Goal: Task Accomplishment & Management: Complete application form

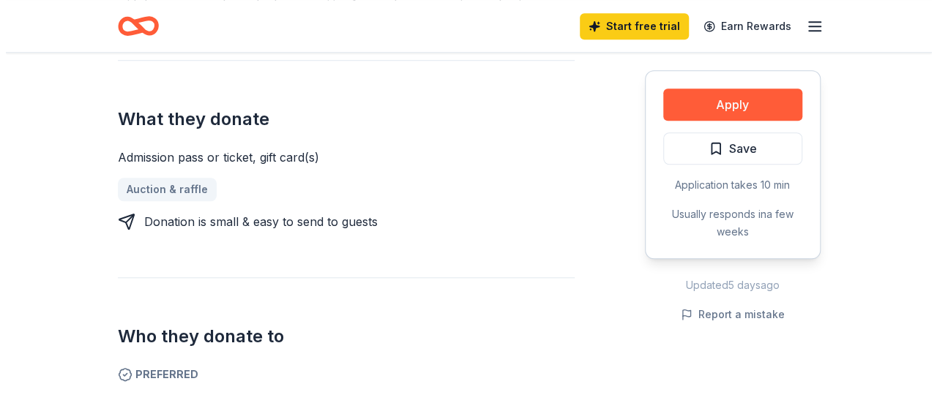
scroll to position [586, 0]
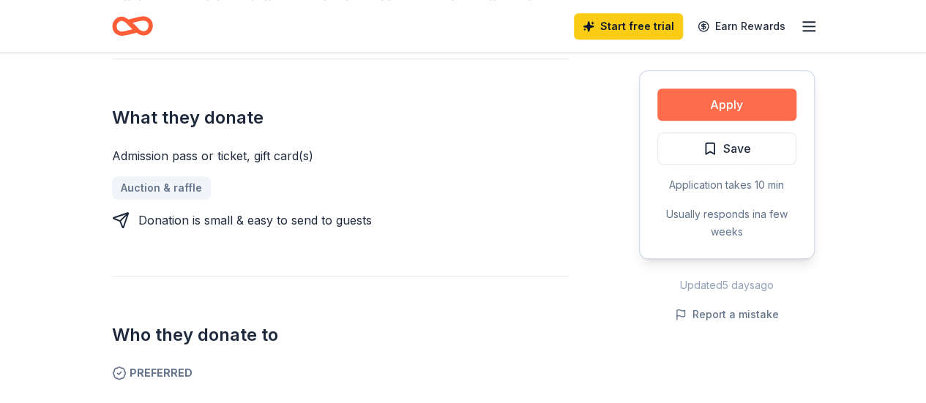
click at [747, 105] on button "Apply" at bounding box center [726, 105] width 139 height 32
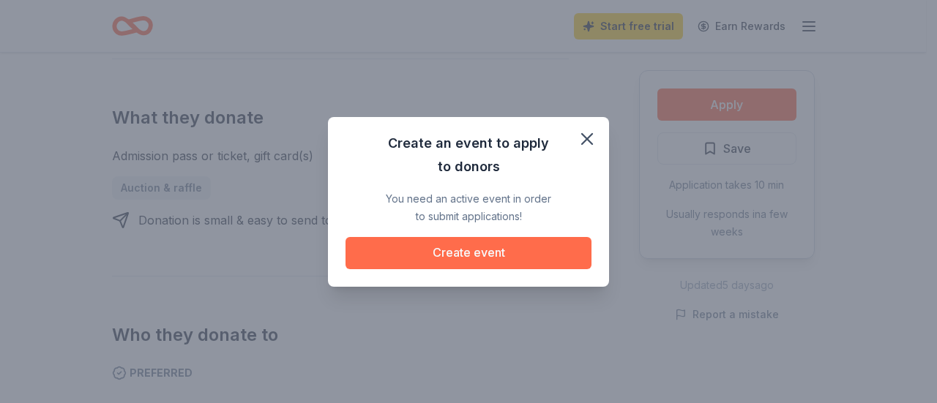
click at [515, 257] on button "Create event" at bounding box center [468, 253] width 246 height 32
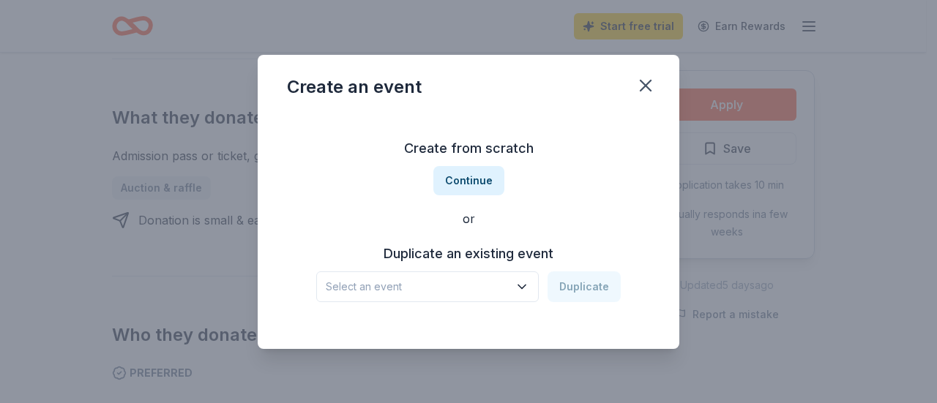
click at [529, 289] on icon "button" at bounding box center [522, 287] width 15 height 15
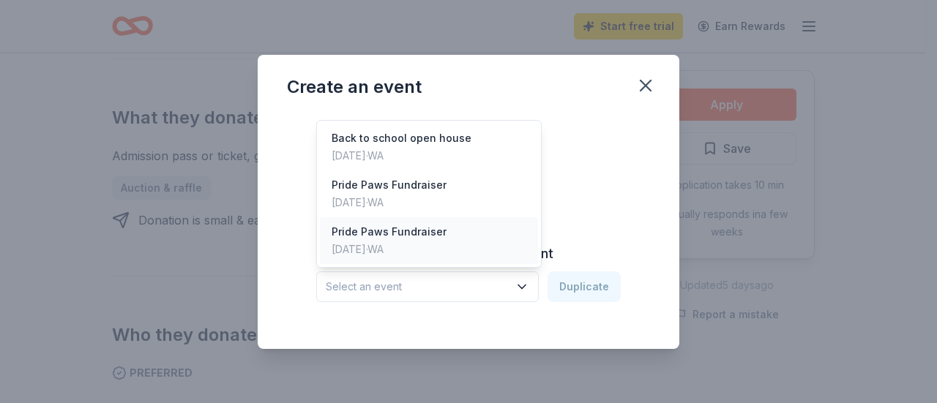
click at [502, 252] on div "Pride Paws Fundraiser [DATE] · [GEOGRAPHIC_DATA]" at bounding box center [429, 240] width 218 height 47
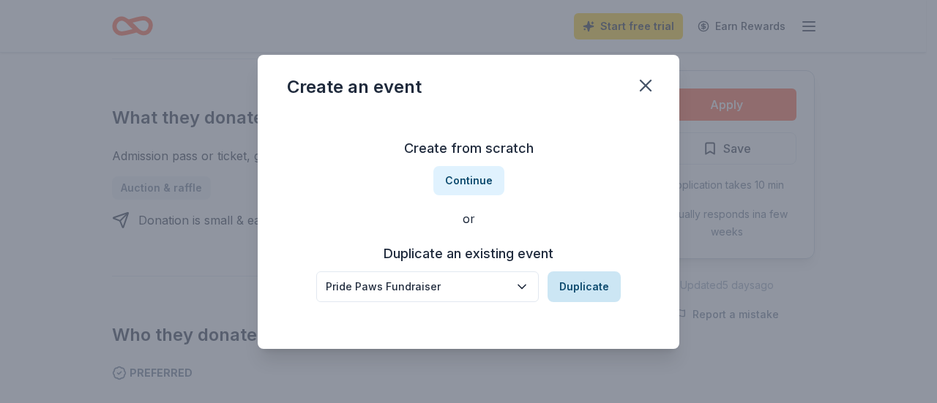
click at [590, 287] on button "Duplicate" at bounding box center [583, 287] width 73 height 31
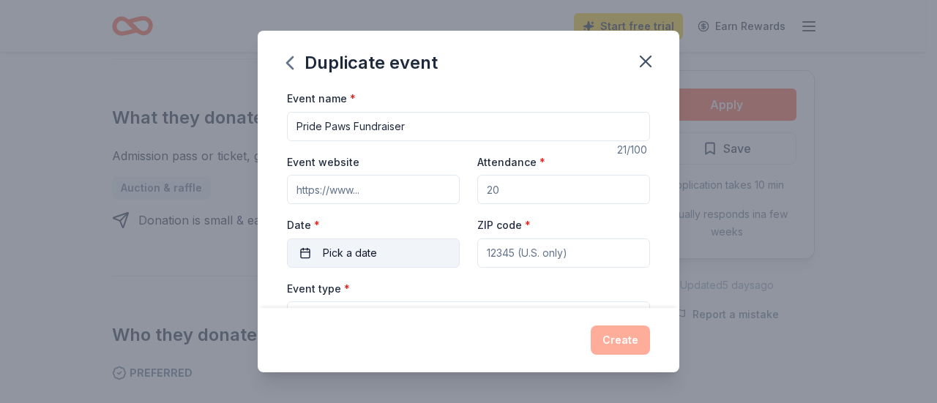
click at [437, 255] on button "Pick a date" at bounding box center [373, 253] width 173 height 29
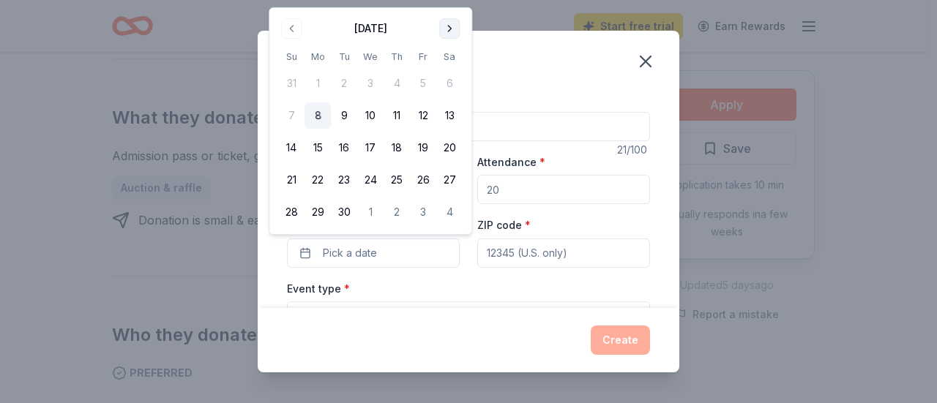
click at [451, 21] on button "Go to next month" at bounding box center [449, 28] width 20 height 20
click at [432, 119] on button "10" at bounding box center [423, 115] width 26 height 26
click at [577, 250] on input "ZIP code *" at bounding box center [563, 253] width 173 height 29
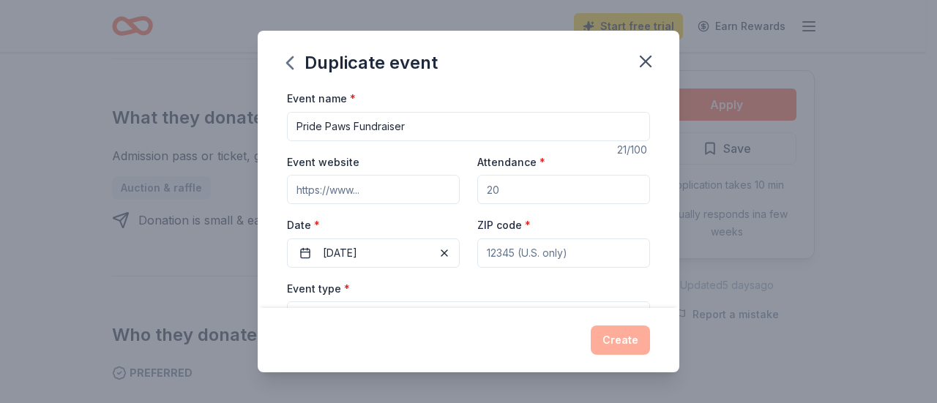
type input "98229"
type input "[STREET_ADDRESS]"
click at [561, 248] on input "98229" at bounding box center [563, 253] width 173 height 29
type input "98284"
click at [546, 182] on input "Attendance *" at bounding box center [563, 189] width 173 height 29
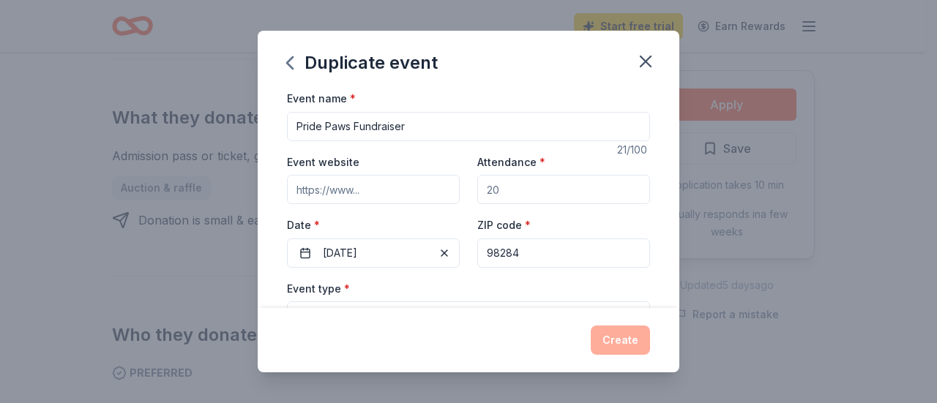
type input "300"
click at [393, 190] on input "Event website" at bounding box center [373, 189] width 173 height 29
click at [517, 285] on div "Event type * Select" at bounding box center [468, 306] width 363 height 53
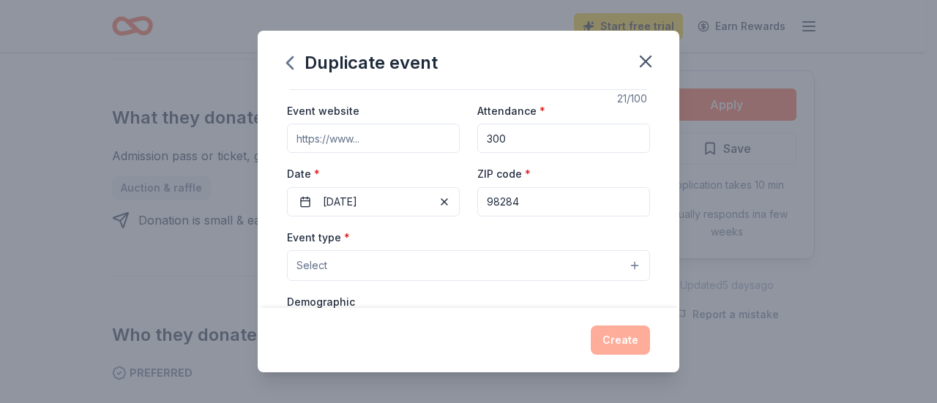
scroll to position [73, 0]
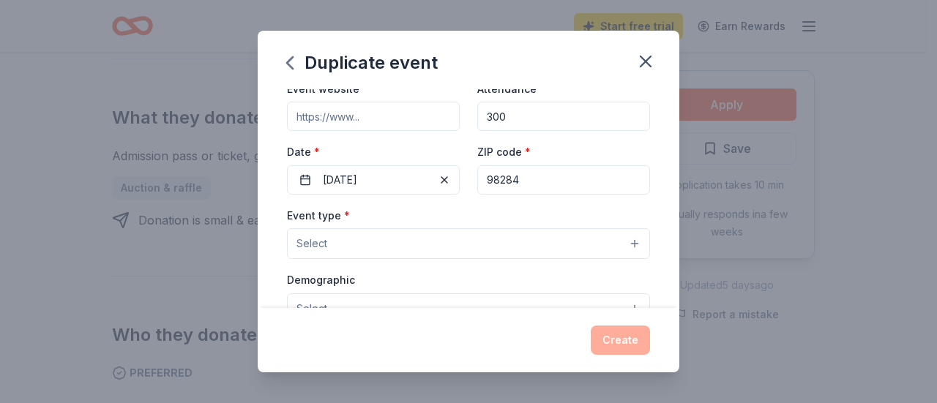
click at [537, 251] on button "Select" at bounding box center [468, 243] width 363 height 31
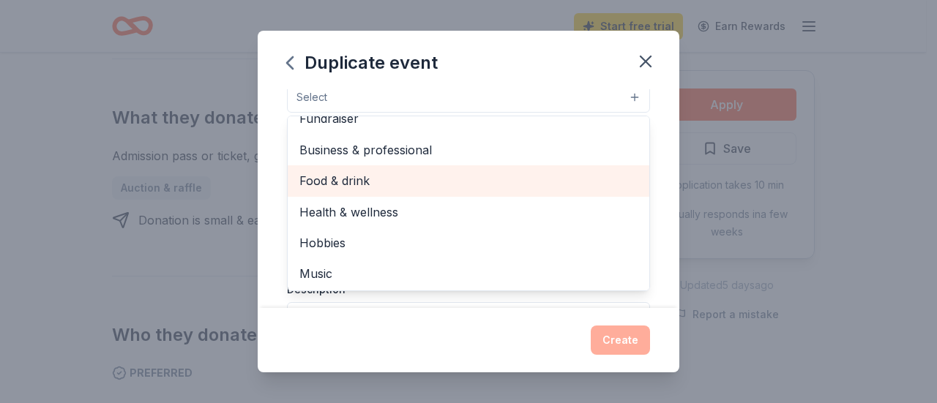
scroll to position [0, 0]
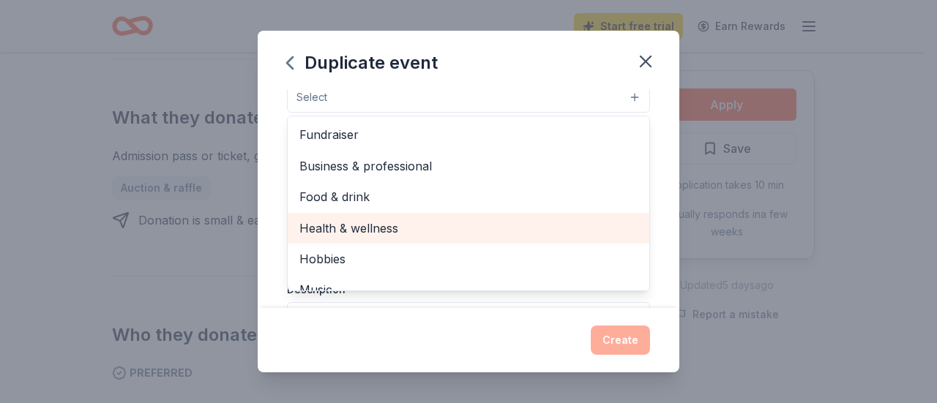
click at [539, 220] on span "Health & wellness" at bounding box center [468, 228] width 338 height 19
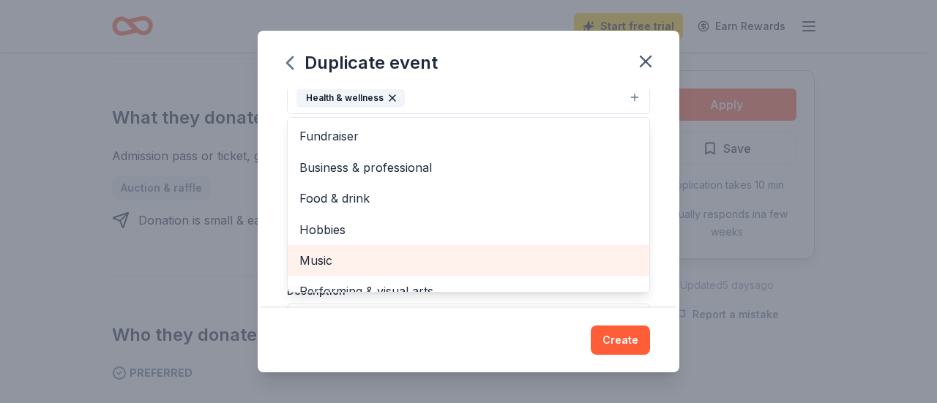
click at [516, 246] on div "Music" at bounding box center [469, 260] width 362 height 31
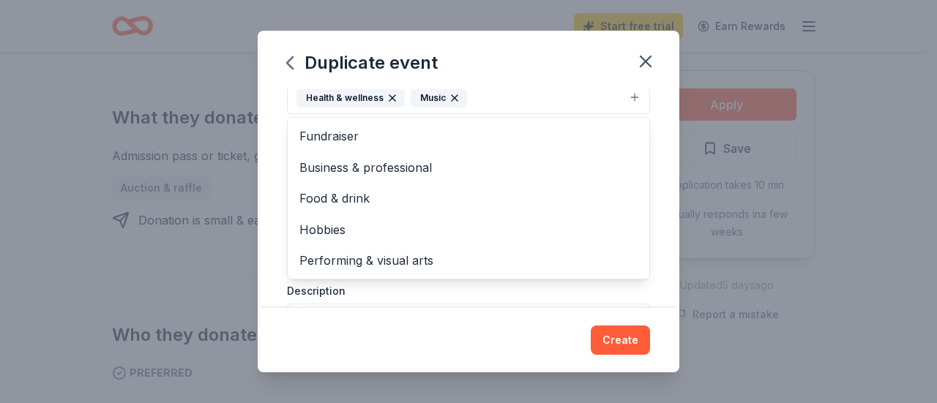
click at [618, 333] on div "Duplicate event Event name * Pride Paws Fundraiser 21 /100 Event website Attend…" at bounding box center [469, 202] width 422 height 342
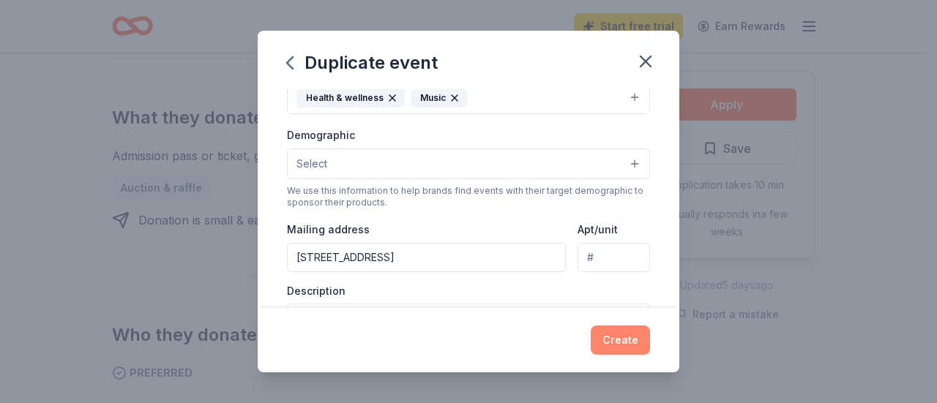
scroll to position [212, 0]
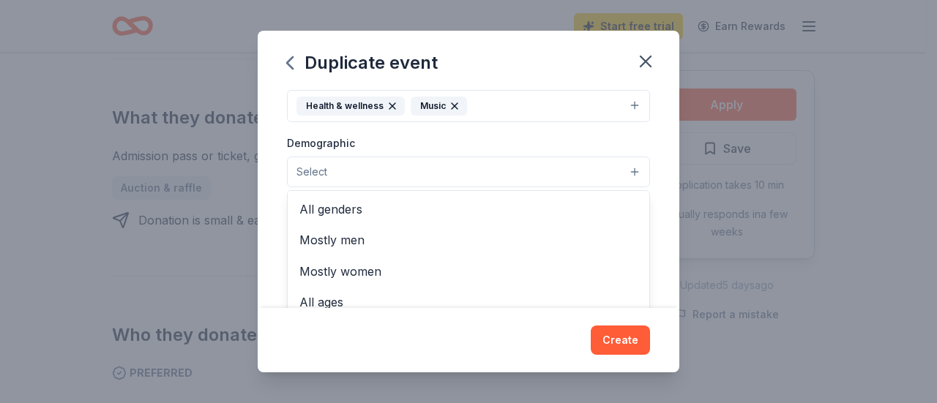
click at [573, 171] on button "Select" at bounding box center [468, 172] width 363 height 31
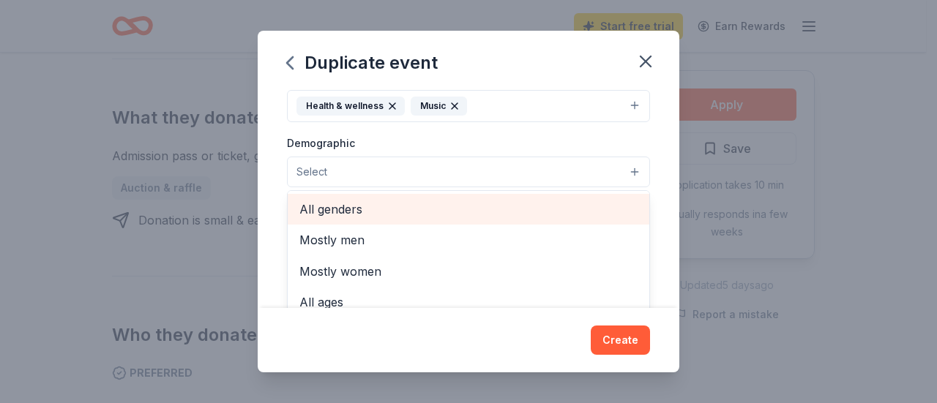
click at [559, 200] on span "All genders" at bounding box center [468, 209] width 338 height 19
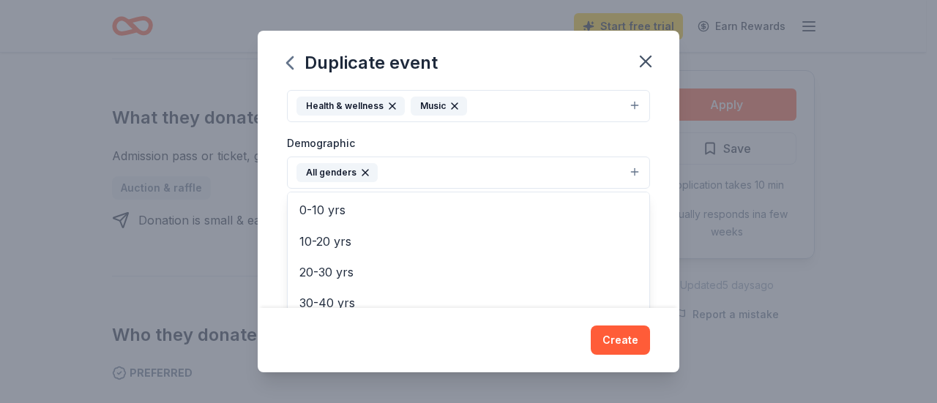
scroll to position [73, 0]
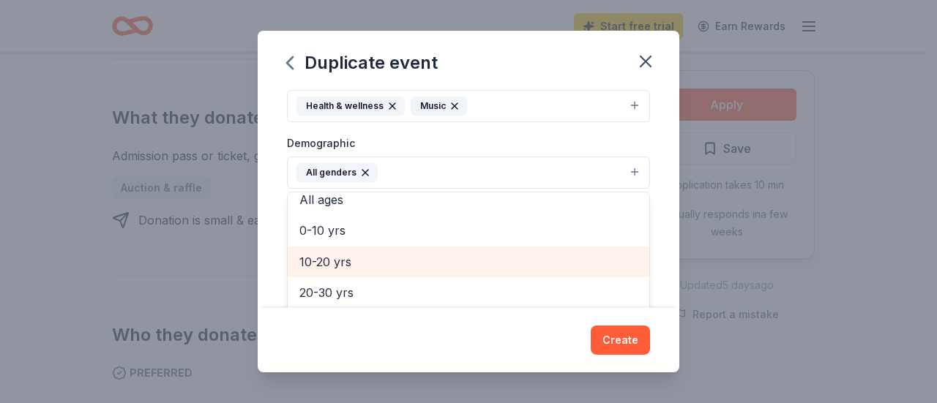
click at [547, 260] on span "10-20 yrs" at bounding box center [468, 262] width 338 height 19
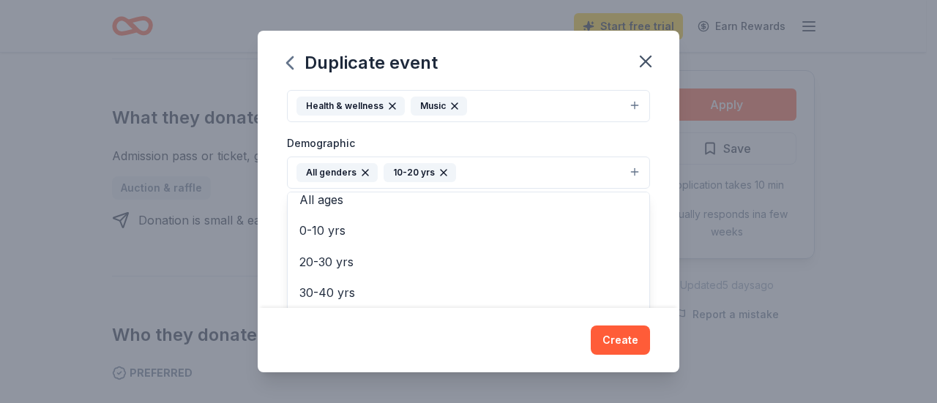
click at [622, 337] on div "Duplicate event Event name * Pride Paws Fundraiser 21 /100 Event website Attend…" at bounding box center [469, 202] width 422 height 342
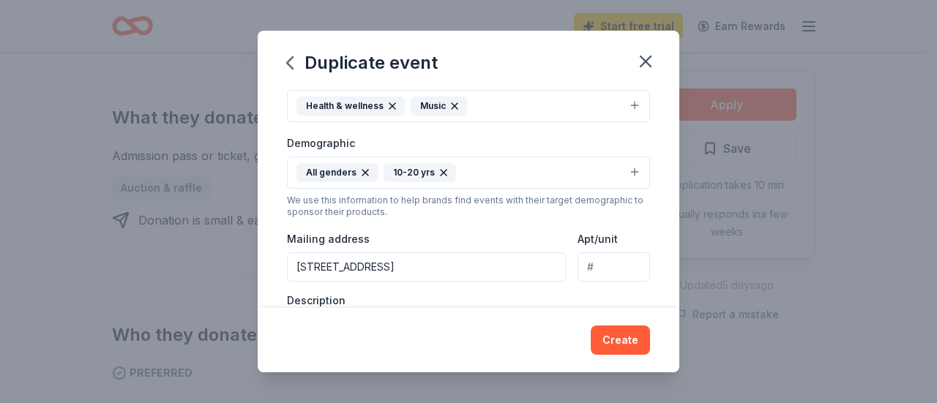
drag, startPoint x: 519, startPoint y: 266, endPoint x: 256, endPoint y: 260, distance: 262.8
click at [255, 261] on div "Duplicate event Event name * Pride Paws Fundraiser 21 /100 Event website Attend…" at bounding box center [468, 201] width 937 height 403
type input "[STREET_ADDRESS]"
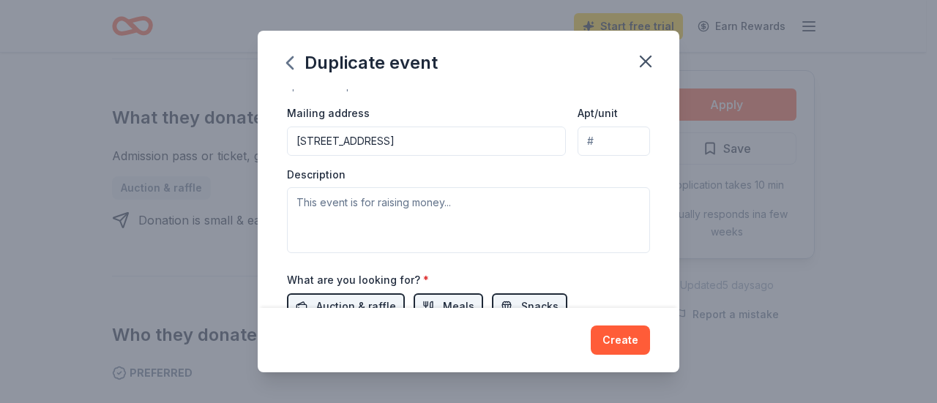
scroll to position [358, 0]
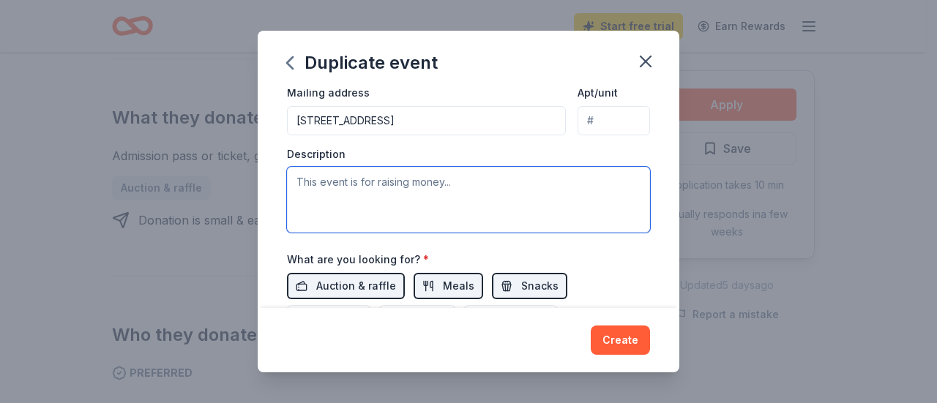
click at [453, 197] on textarea at bounding box center [468, 200] width 363 height 66
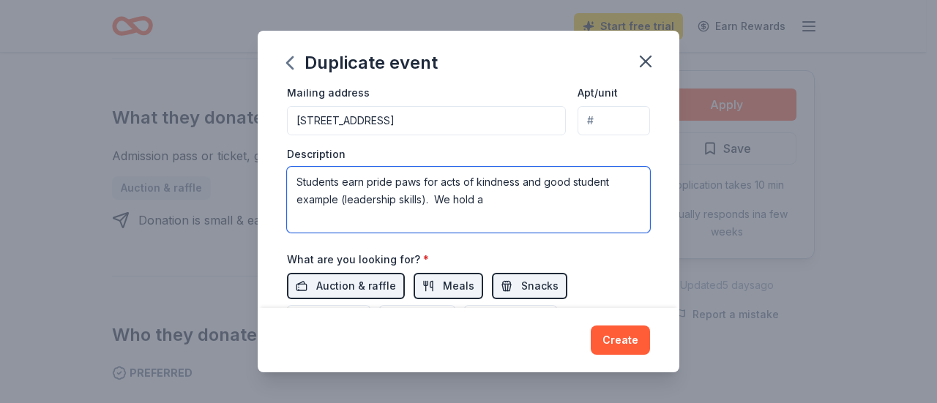
type textarea "Students earn pride paws for acts of kindness and good student example (leaders…"
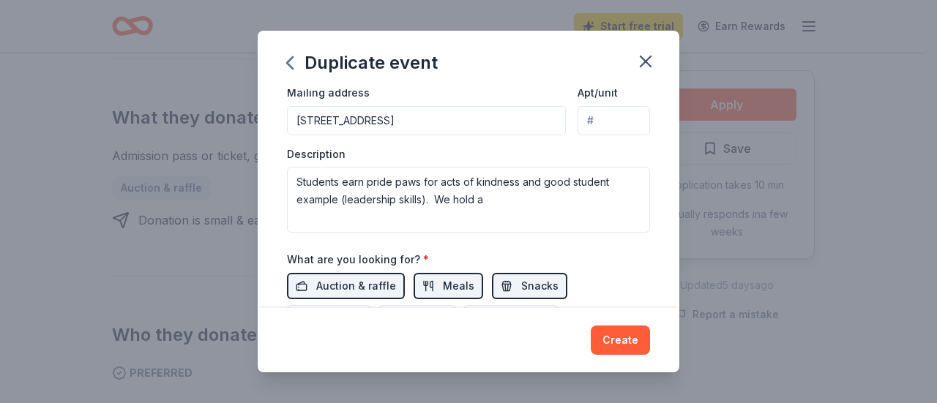
click at [287, 273] on button "Auction & raffle" at bounding box center [346, 286] width 118 height 26
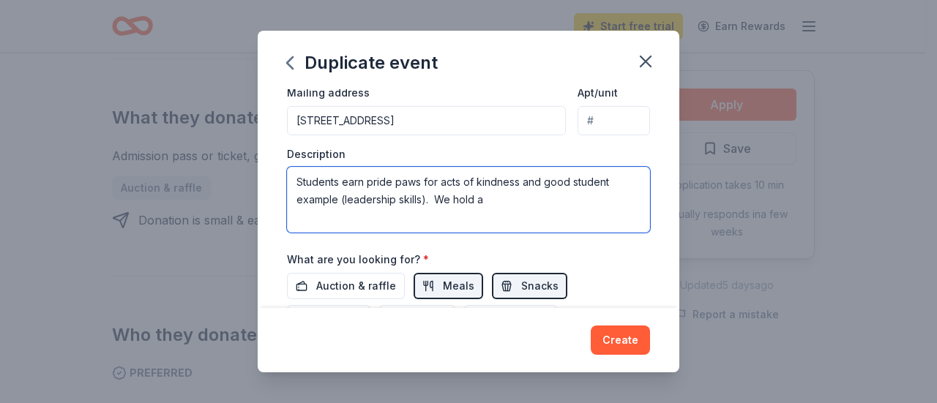
click at [501, 194] on textarea "Students earn pride paws for acts of kindness and good student example (leaders…" at bounding box center [468, 200] width 363 height 66
type textarea "Students earn pride paws for acts of kindness and good student example (leaders…"
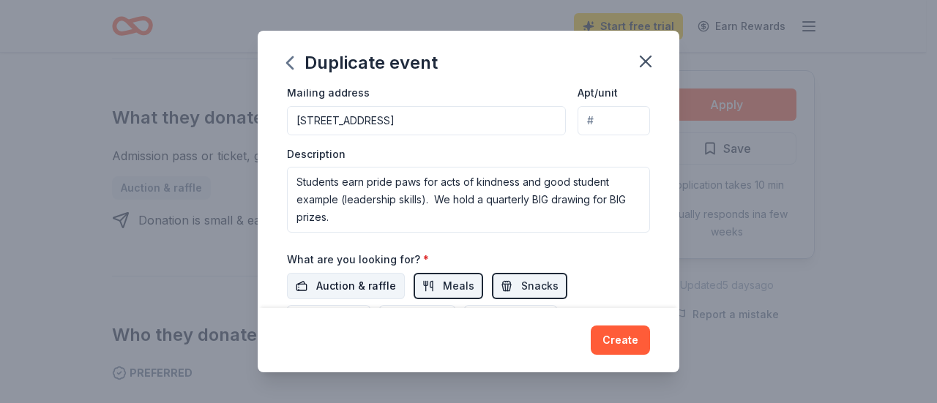
click at [359, 279] on span "Auction & raffle" at bounding box center [356, 286] width 80 height 18
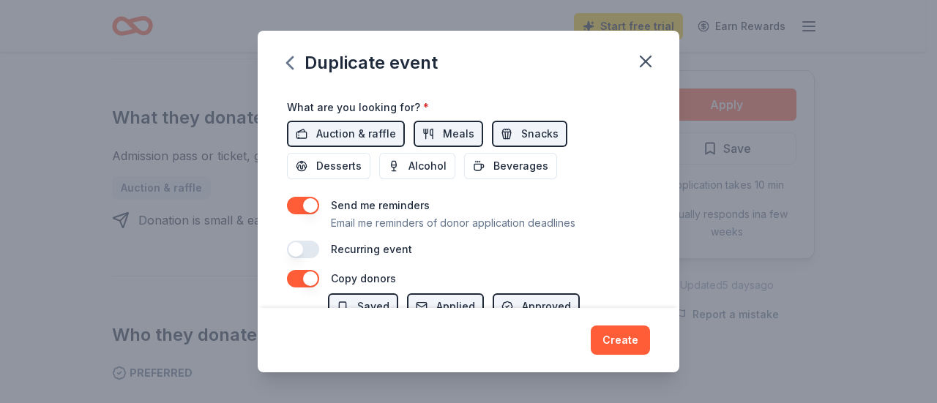
scroll to position [577, 0]
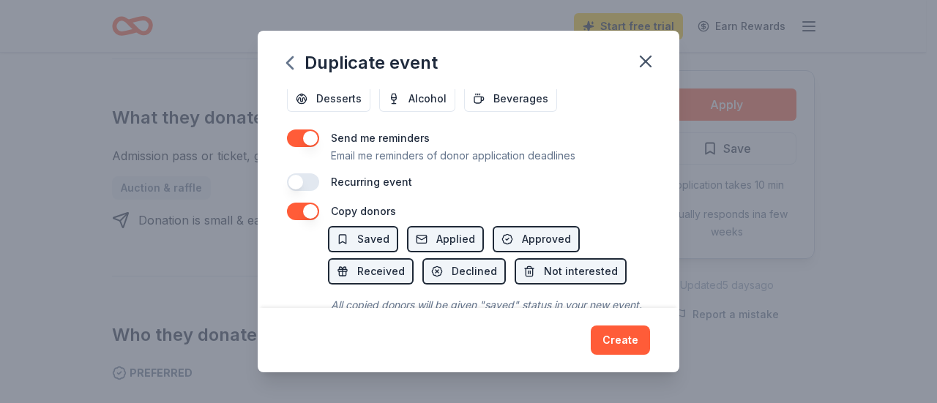
click at [293, 174] on button "button" at bounding box center [303, 182] width 32 height 18
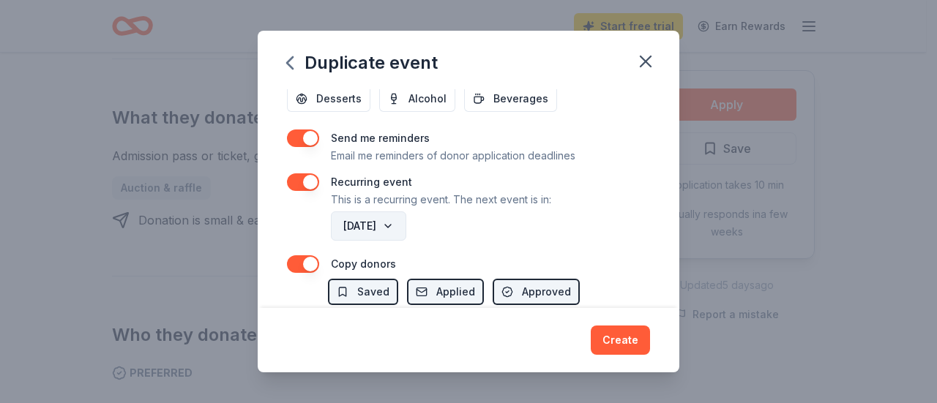
click at [406, 220] on button "[DATE]" at bounding box center [368, 226] width 75 height 29
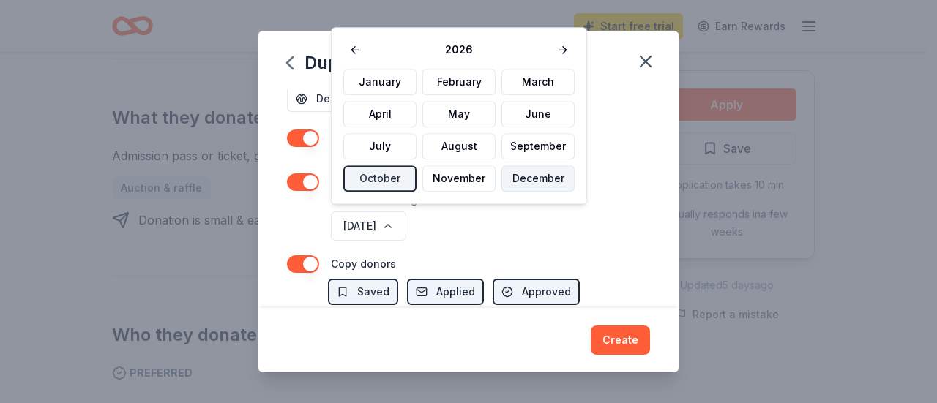
click at [515, 179] on button "December" at bounding box center [537, 178] width 73 height 26
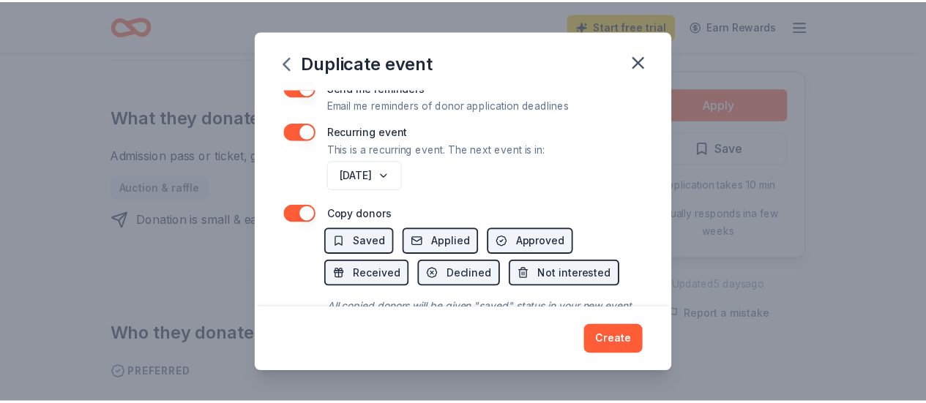
scroll to position [651, 0]
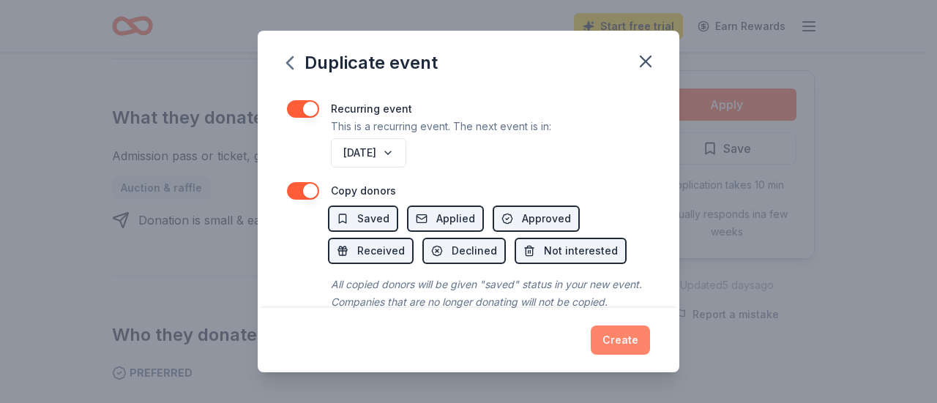
click at [627, 334] on button "Create" at bounding box center [620, 340] width 59 height 29
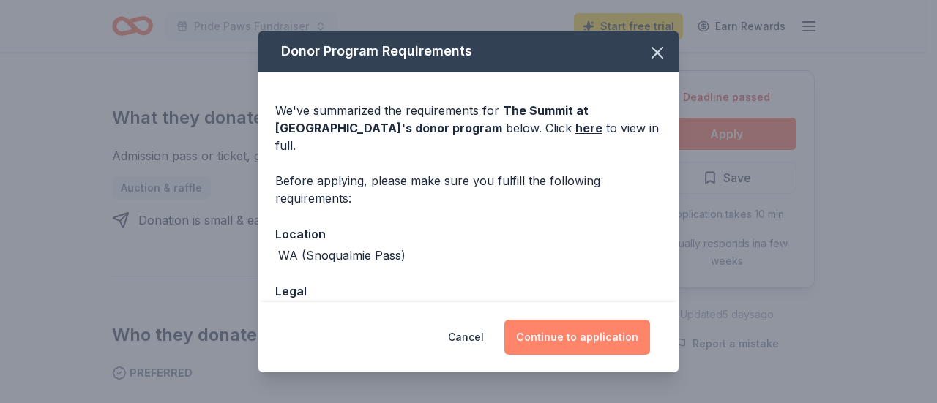
click at [611, 329] on button "Continue to application" at bounding box center [577, 337] width 146 height 35
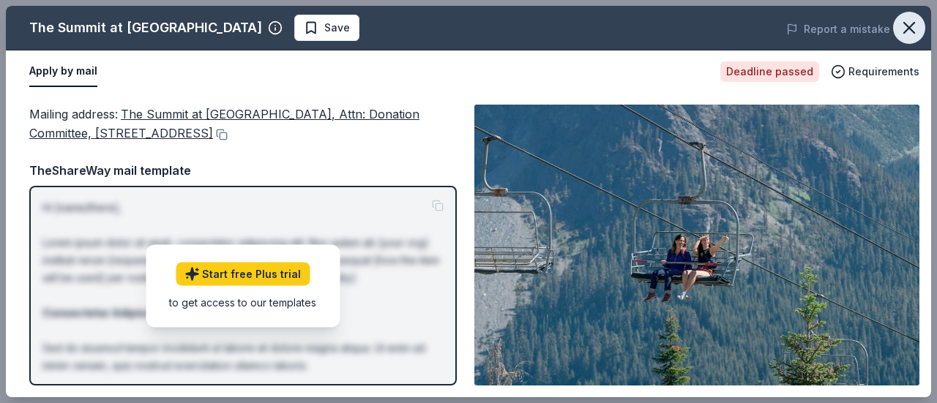
click at [910, 29] on icon "button" at bounding box center [909, 28] width 10 height 10
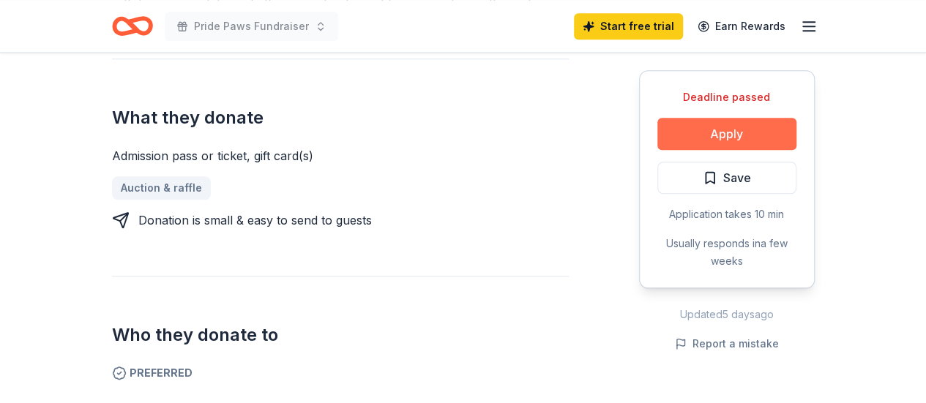
click at [752, 131] on button "Apply" at bounding box center [726, 134] width 139 height 32
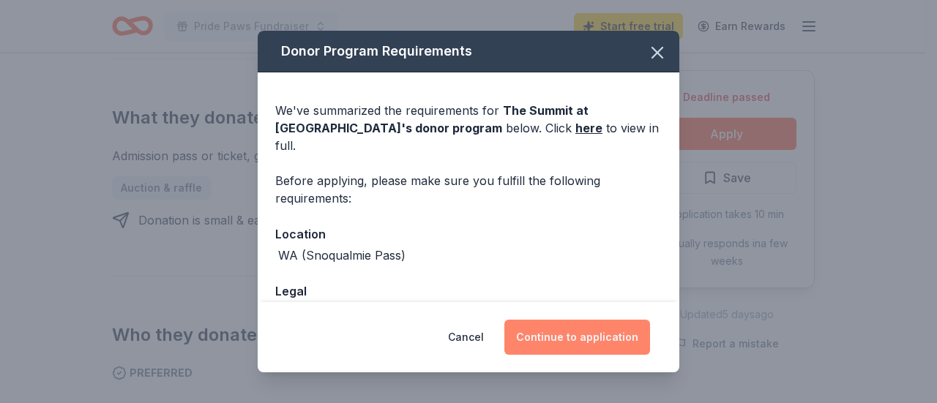
click at [621, 335] on button "Continue to application" at bounding box center [577, 337] width 146 height 35
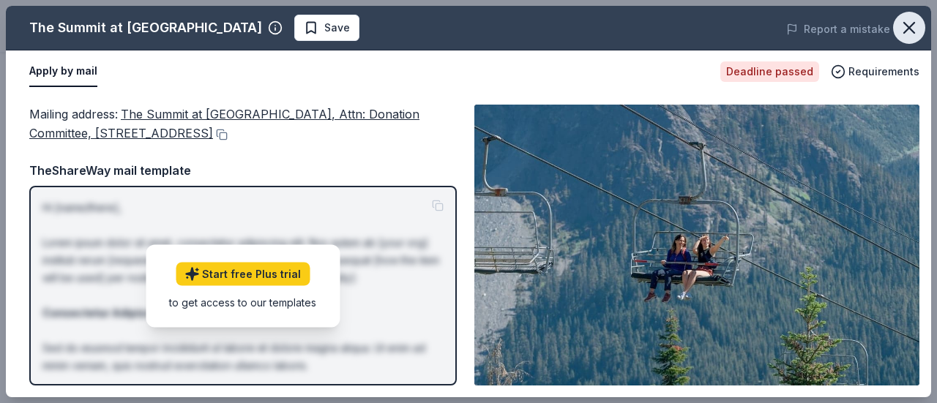
click at [913, 26] on icon "button" at bounding box center [909, 28] width 20 height 20
